Goal: Task Accomplishment & Management: Manage account settings

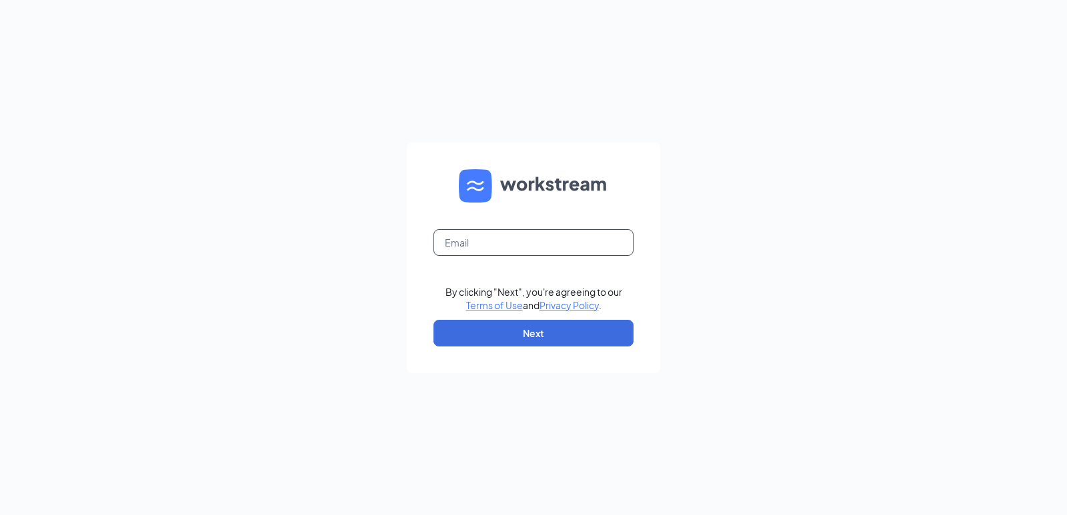
click at [492, 248] on input "text" at bounding box center [533, 242] width 200 height 27
type input "[EMAIL_ADDRESS][DOMAIN_NAME]"
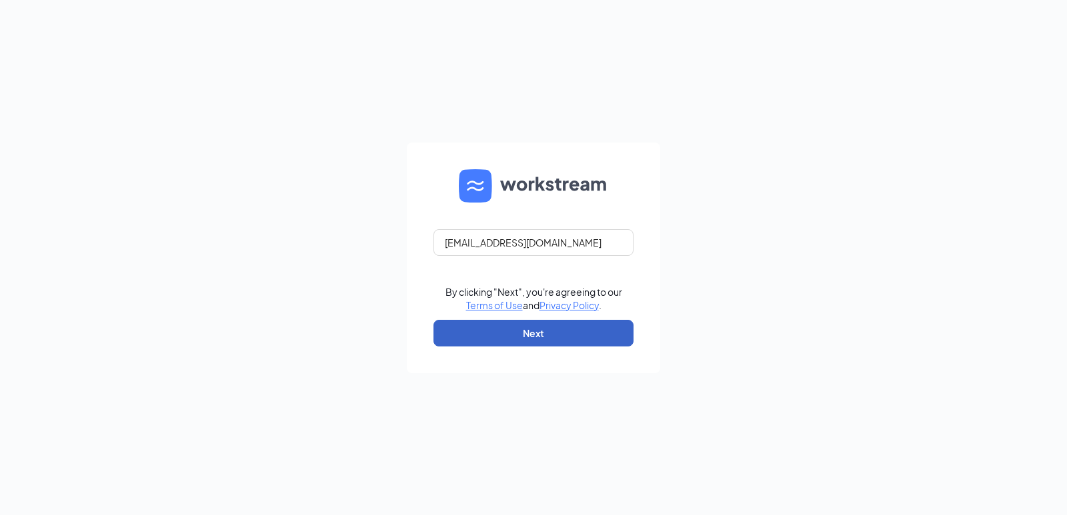
click at [565, 339] on button "Next" at bounding box center [533, 333] width 200 height 27
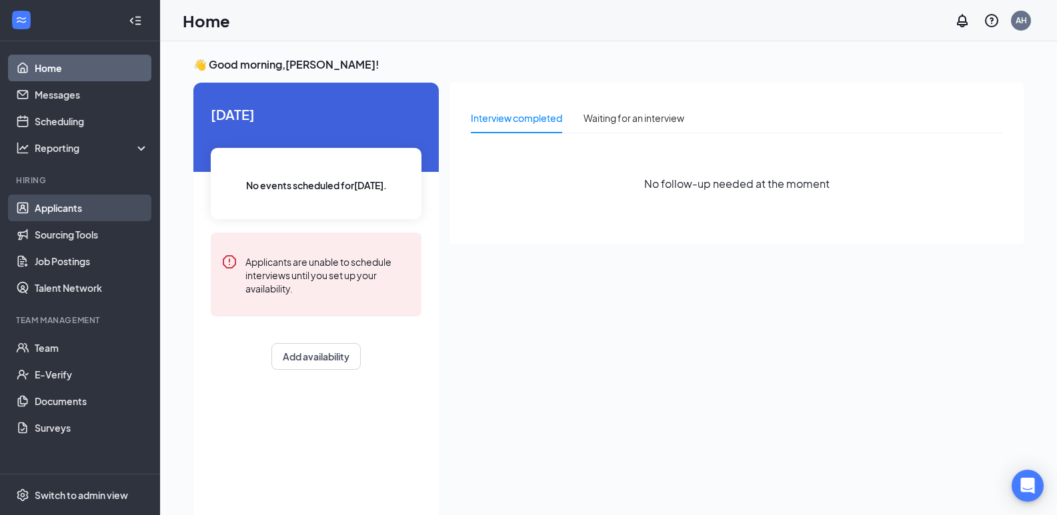
click at [91, 207] on link "Applicants" at bounding box center [92, 208] width 114 height 27
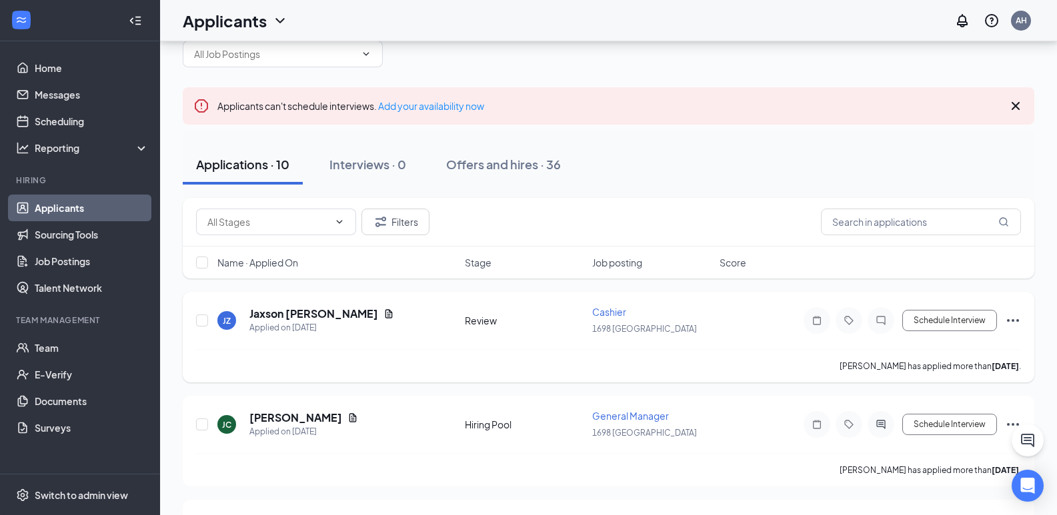
scroll to position [67, 0]
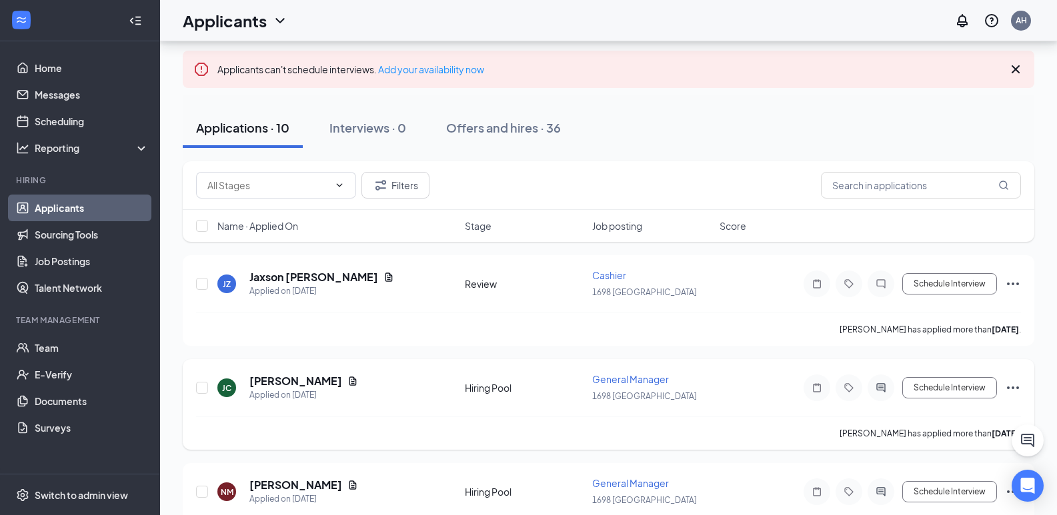
click at [792, 371] on div "JC Jackie Cheyne Applied on Sep 11 Hiring Pool General Manager 1698 West Bend S…" at bounding box center [608, 404] width 851 height 91
click at [290, 383] on h5 "Jackie Cheyne" at bounding box center [295, 381] width 93 height 15
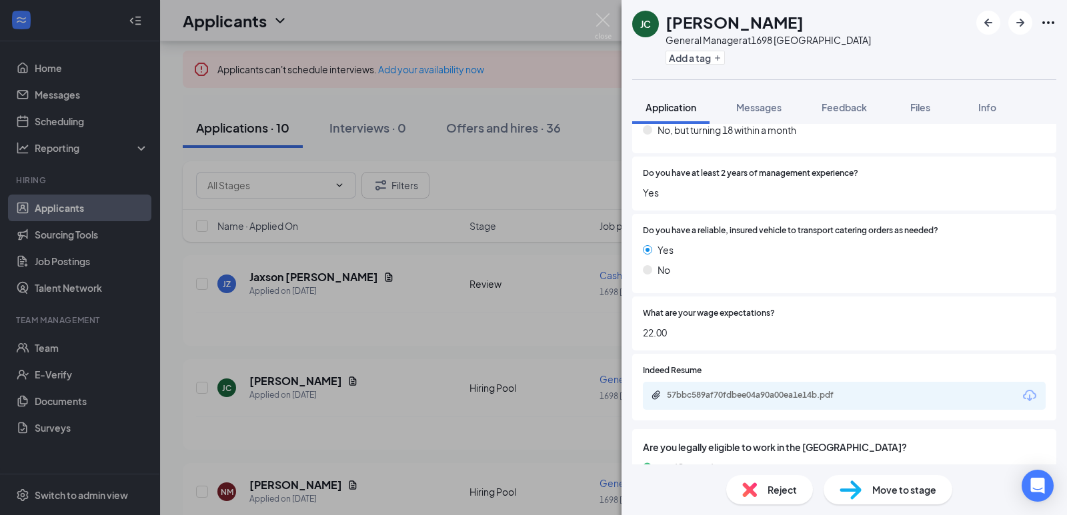
scroll to position [267, 0]
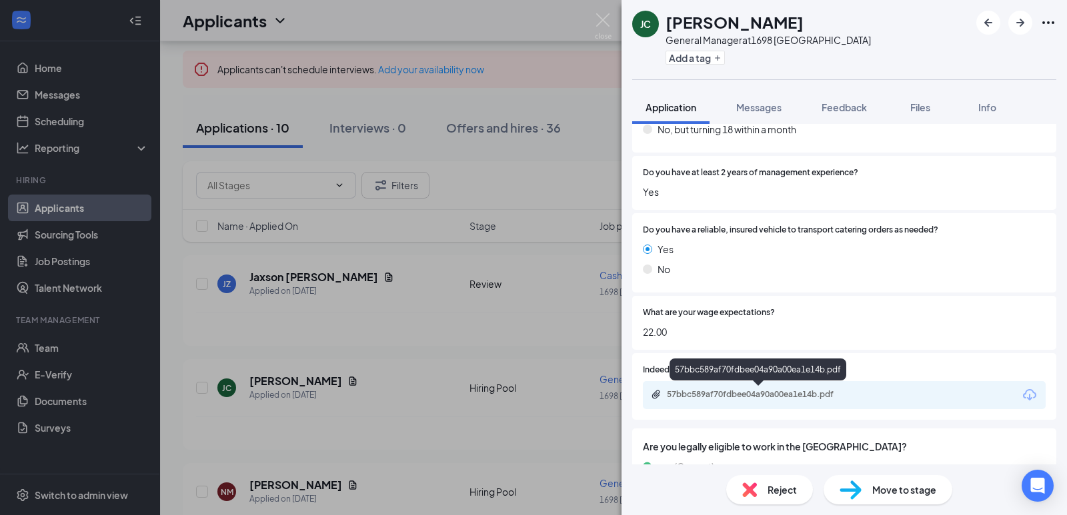
click at [752, 390] on div "57bbc589af70fdbee04a90a00ea1e14b.pdf" at bounding box center [760, 394] width 187 height 11
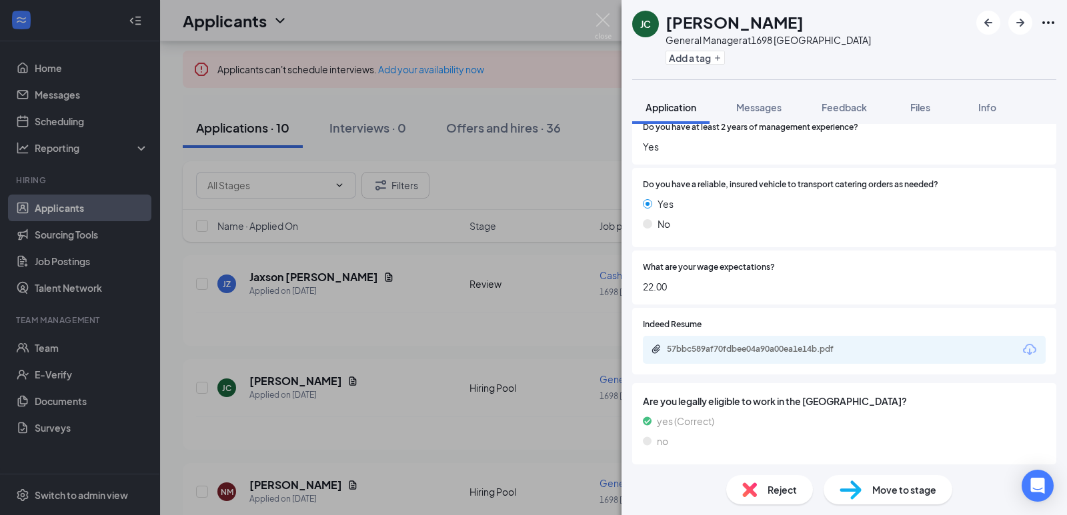
scroll to position [305, 0]
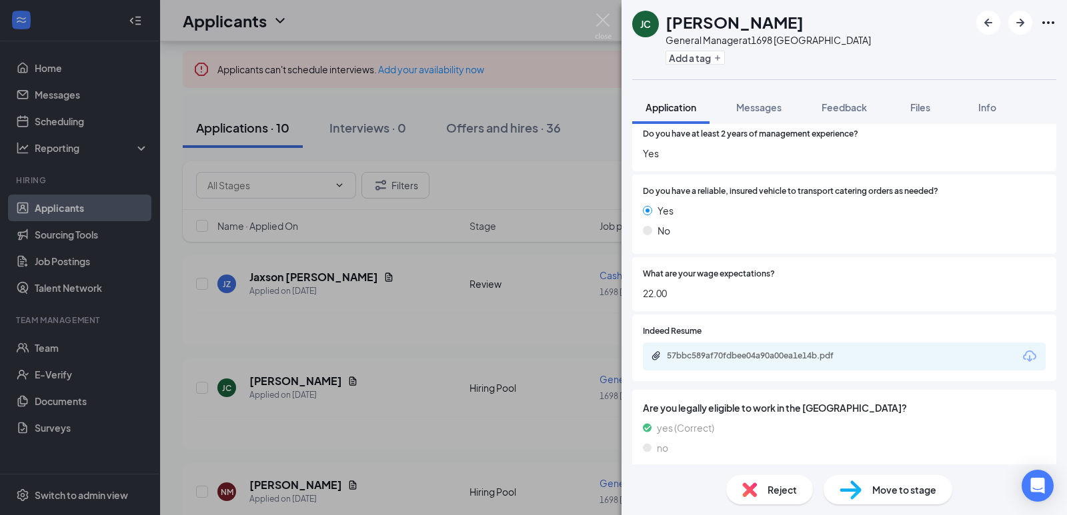
click at [600, 12] on div "JC Jackie Cheyne General Manager at 1698 West Bend Add a tag Application Messag…" at bounding box center [533, 257] width 1067 height 515
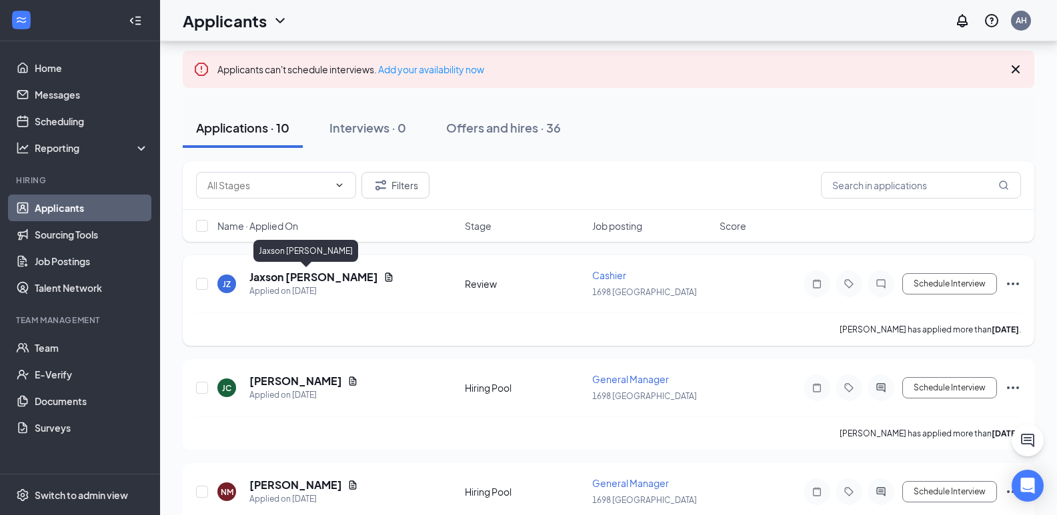
click at [289, 273] on h5 "Jaxson Zeitler" at bounding box center [313, 277] width 129 height 15
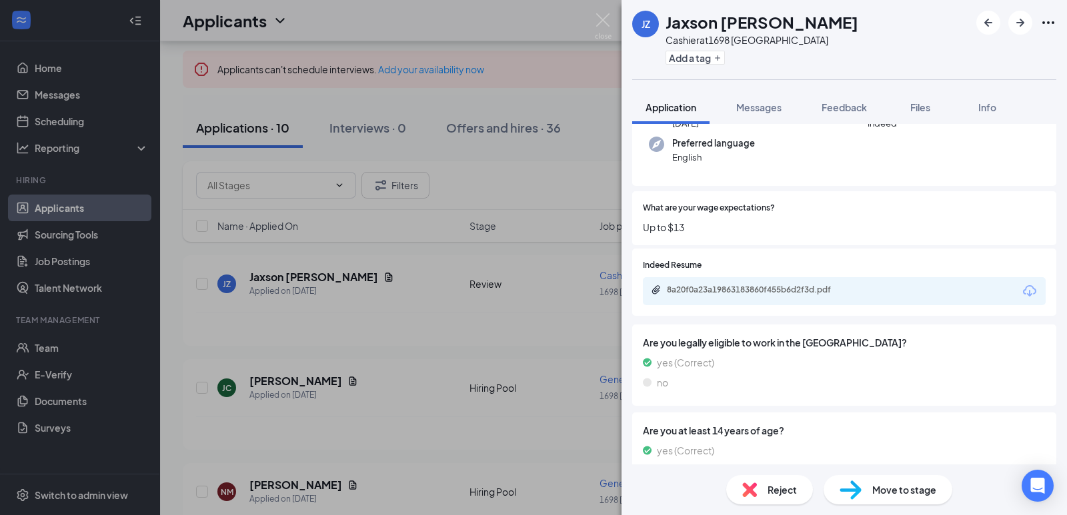
scroll to position [161, 0]
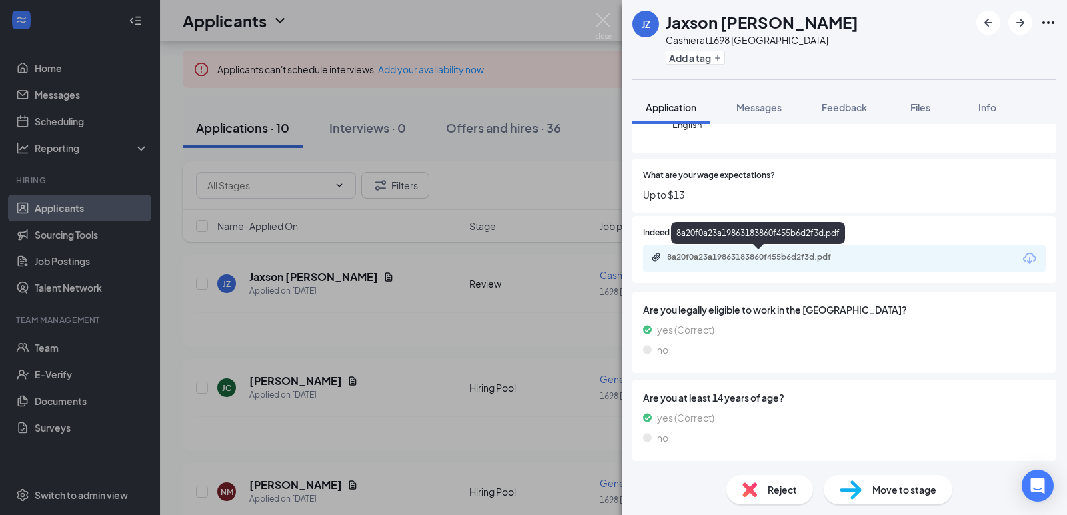
click at [773, 255] on div "8a20f0a23a19863183860f455b6d2f3d.pdf" at bounding box center [760, 257] width 187 height 11
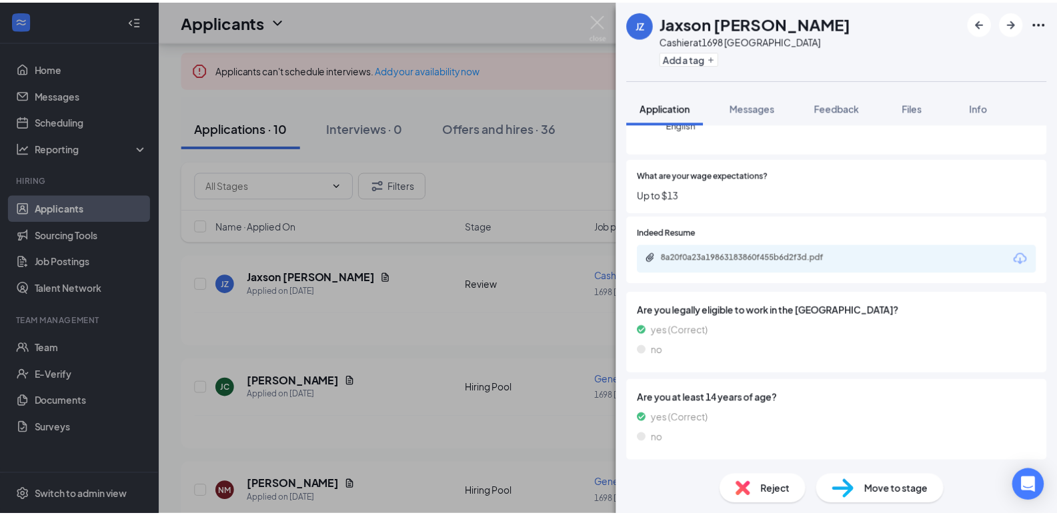
scroll to position [156, 0]
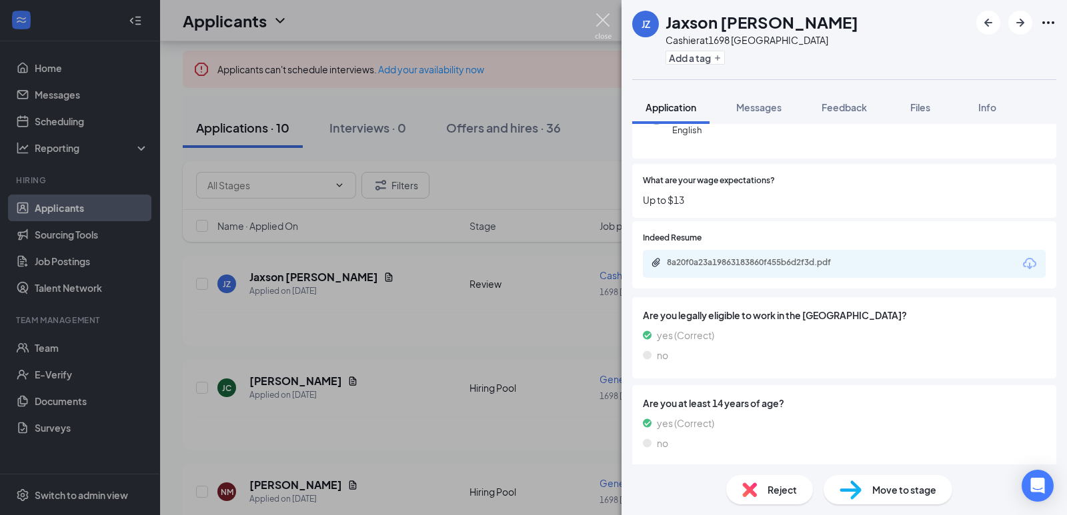
click at [604, 23] on img at bounding box center [603, 26] width 17 height 26
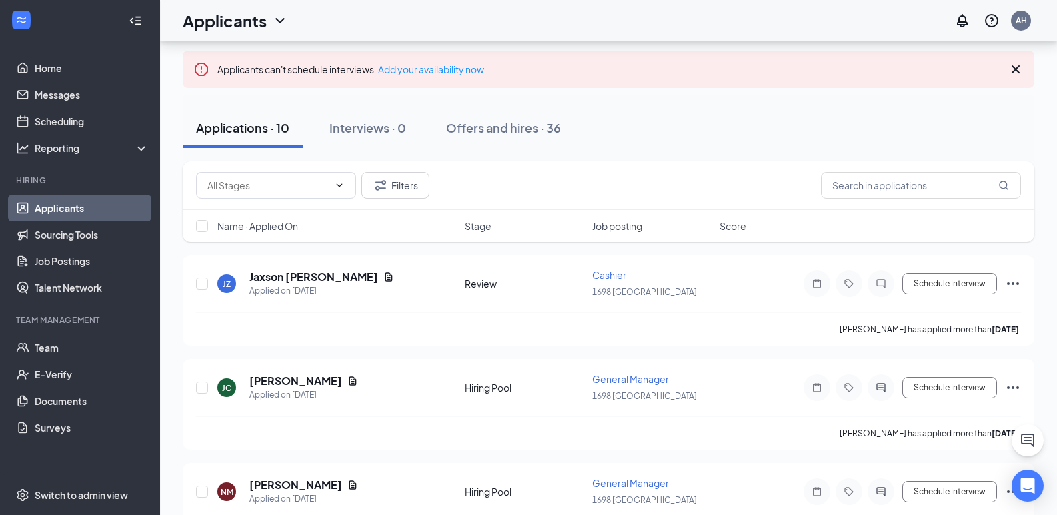
click at [1015, 73] on icon "Cross" at bounding box center [1015, 69] width 16 height 16
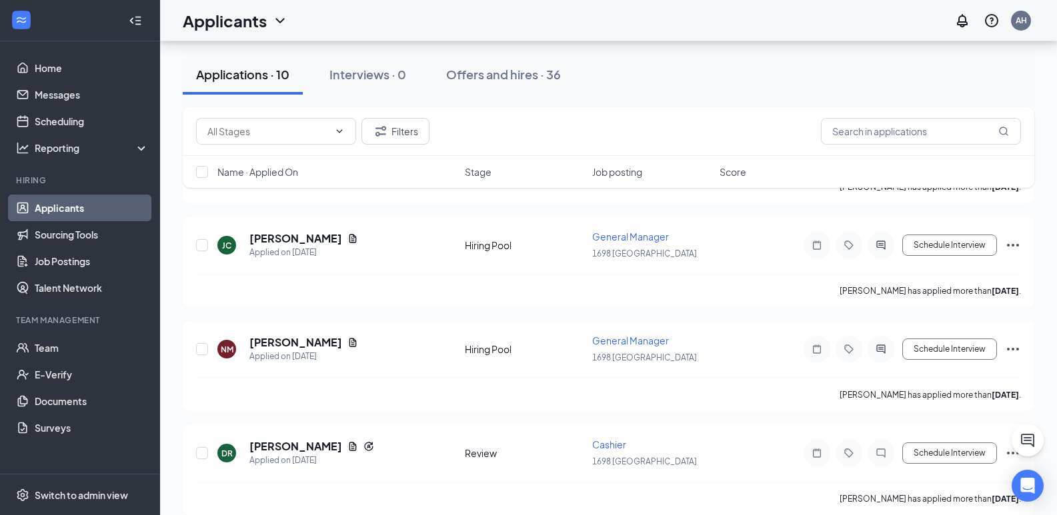
scroll to position [467, 0]
